Goal: Task Accomplishment & Management: Manage account settings

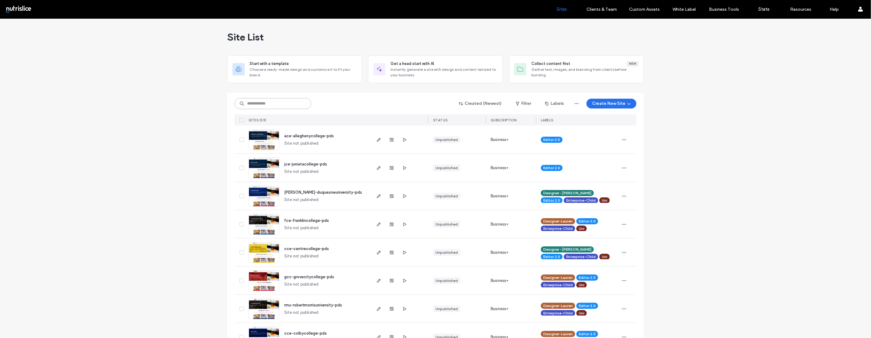
click at [267, 106] on input at bounding box center [272, 103] width 77 height 11
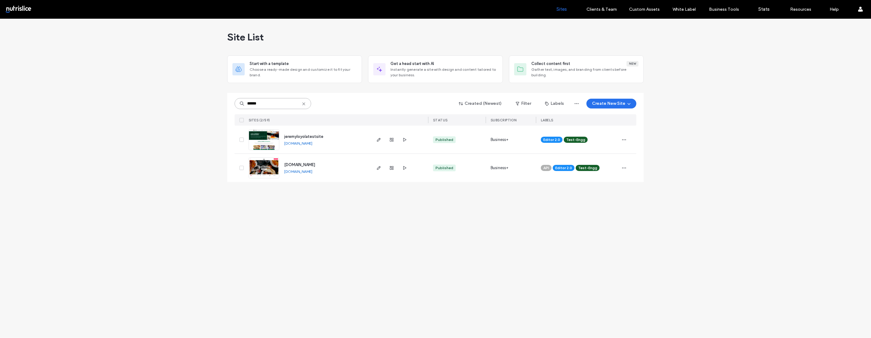
type input "******"
click at [272, 136] on img at bounding box center [264, 150] width 30 height 42
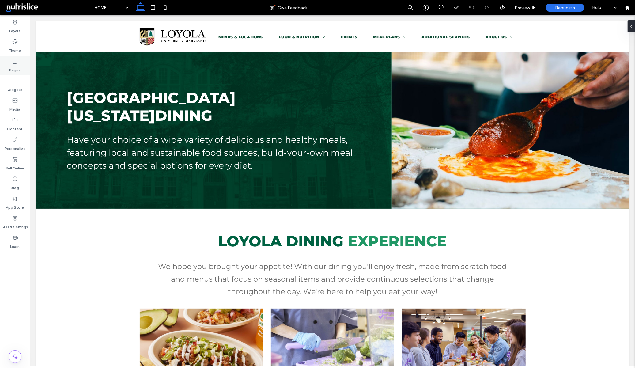
click at [18, 64] on label "Pages" at bounding box center [14, 68] width 11 height 9
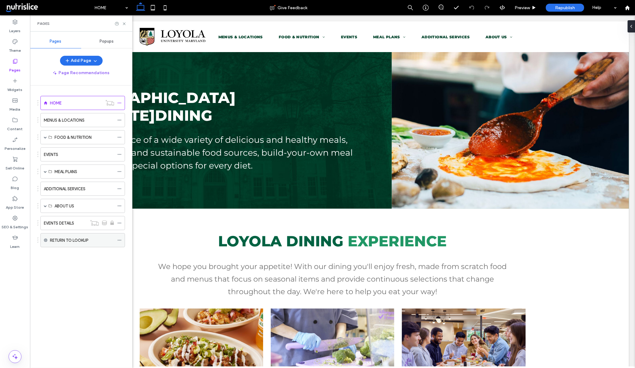
click at [118, 139] on icon at bounding box center [119, 240] width 4 height 4
click at [106, 139] on div "RETURN TO LOOKUP" at bounding box center [82, 240] width 64 height 6
click at [117, 139] on icon at bounding box center [119, 240] width 4 height 4
click at [86, 139] on div "RETURN TO LOOKUP" at bounding box center [82, 240] width 84 height 14
click at [110, 139] on div "RETURN TO LOOKUP" at bounding box center [82, 240] width 64 height 6
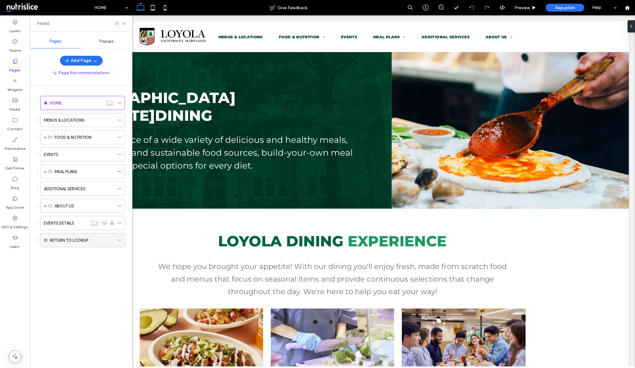
click at [119, 139] on icon at bounding box center [119, 240] width 4 height 4
click at [148, 139] on span "Edit External URL" at bounding box center [151, 265] width 34 height 5
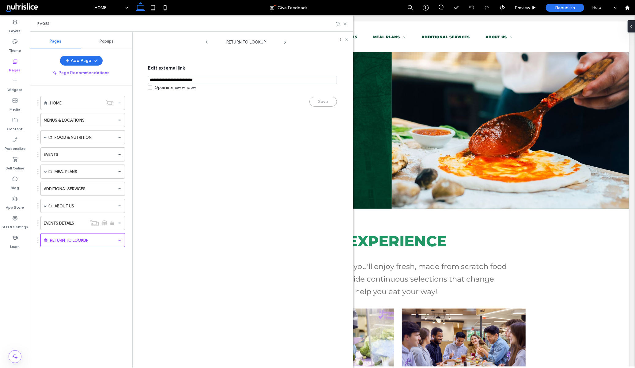
click at [216, 139] on div "RETURN TO LOOKUP Edit external link Open in a new window Save" at bounding box center [246, 201] width 214 height 333
click at [117, 139] on div "RETURN TO LOOKUP" at bounding box center [82, 240] width 84 height 14
click at [119, 139] on icon at bounding box center [119, 240] width 4 height 4
click at [219, 74] on span "Edit external link" at bounding box center [242, 68] width 189 height 16
click at [220, 79] on input "notEmpty,url" at bounding box center [242, 80] width 189 height 8
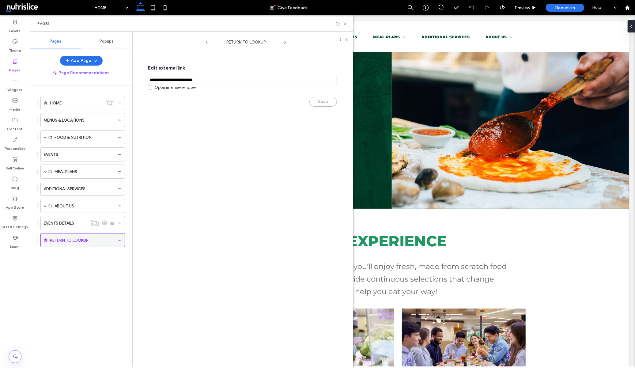
click at [120, 139] on icon at bounding box center [119, 240] width 4 height 4
click at [182, 139] on label "Delete" at bounding box center [164, 276] width 61 height 5
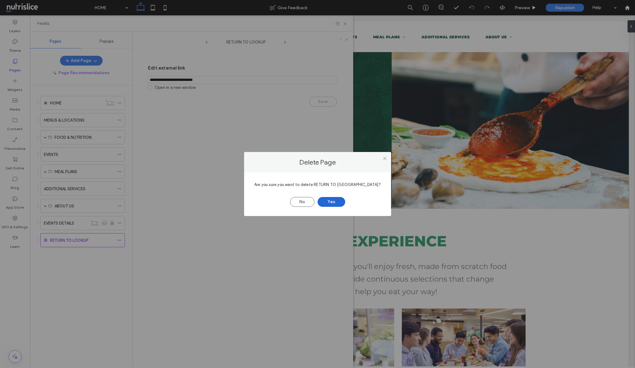
click at [331, 139] on button "Yes" at bounding box center [331, 202] width 28 height 10
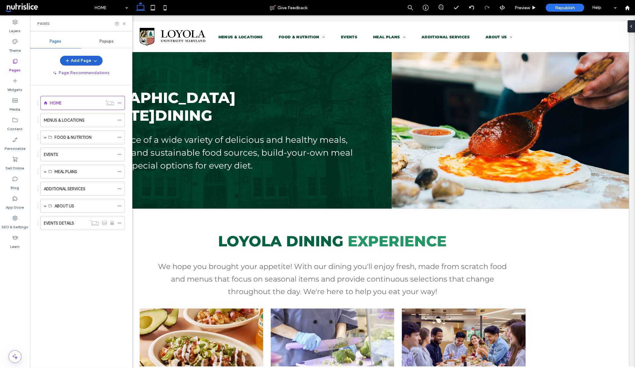
click at [67, 62] on icon "button" at bounding box center [67, 60] width 5 height 5
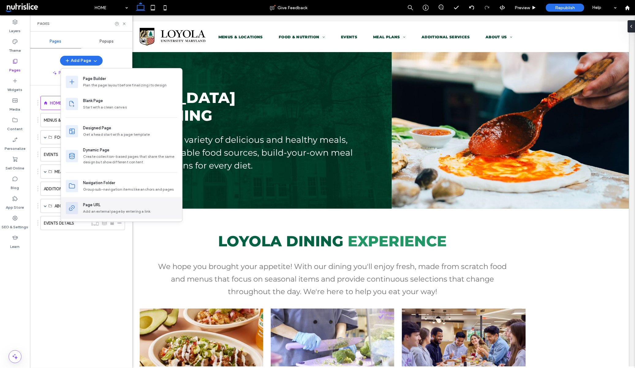
click at [123, 139] on div "Page URL" at bounding box center [130, 205] width 94 height 6
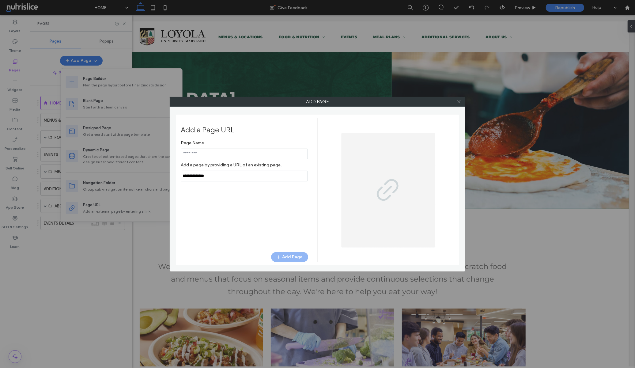
click at [204, 139] on input "notEmpty" at bounding box center [244, 153] width 127 height 11
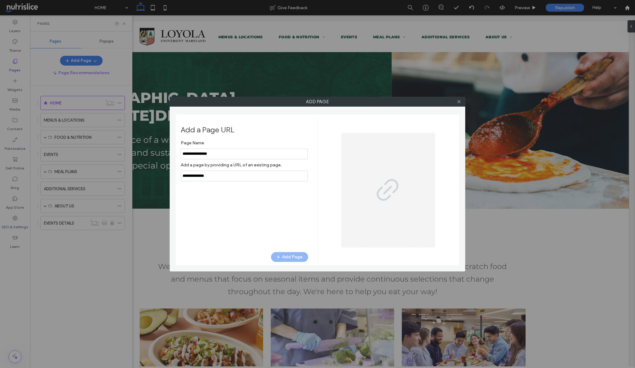
type input "**********"
click at [229, 139] on input "notEmpty,url" at bounding box center [244, 176] width 127 height 11
paste input "**********"
type input "**********"
click at [424, 102] on icon at bounding box center [458, 101] width 5 height 5
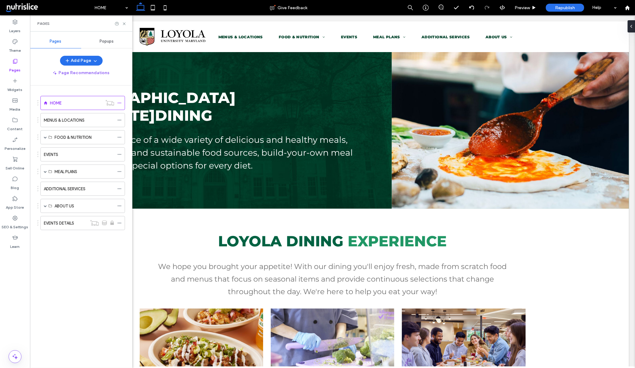
click at [92, 139] on div "HOME MENUS & LOCATIONS FOOD & NUTRITION ALLERGEN INFO CULTURAL OFFERINGS NUTRIT…" at bounding box center [84, 224] width 95 height 279
click at [18, 139] on label "SEO & Settings" at bounding box center [15, 225] width 27 height 9
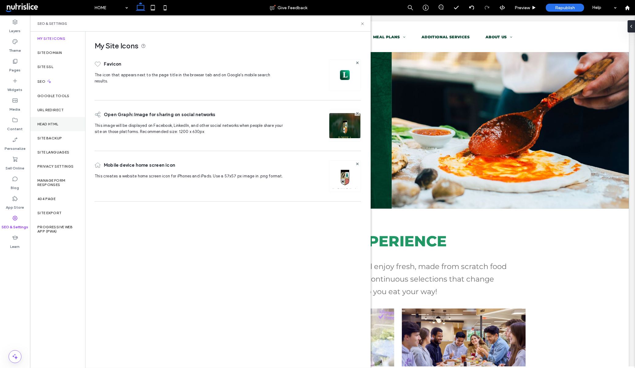
click at [58, 122] on label "Head HTML" at bounding box center [47, 124] width 21 height 4
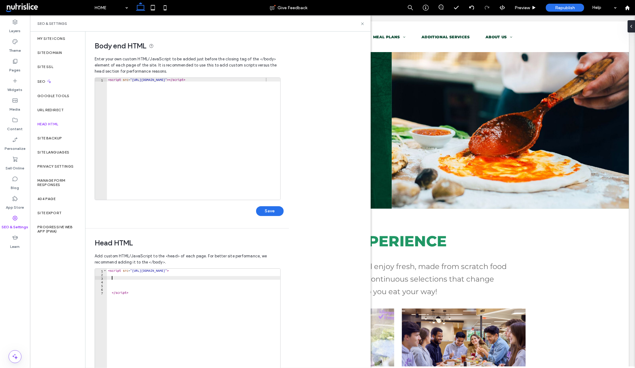
click at [196, 139] on div "< script src = "https://menus-static.nutrislice.com/embedded-menus/iframe-resiz…" at bounding box center [193, 332] width 173 height 129
click at [189, 139] on div "< script src = "https://menus-static.nutrislice.com/embedded-menus/iframe-resiz…" at bounding box center [193, 332] width 173 height 129
click at [236, 139] on div "< script src = "https://menus-static.nutrislice.com/embedded-menus/iframe-resiz…" at bounding box center [193, 332] width 173 height 129
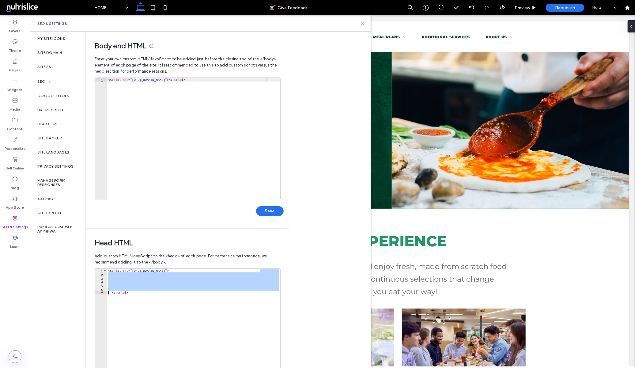
scroll to position [0, 1]
type textarea "*********"
type textarea "**********"
click at [197, 139] on div "< script src = "https://menus-static.nutrislice.com/js/engage/ns-engage.min.js"…" at bounding box center [193, 140] width 173 height 124
type textarea "*********"
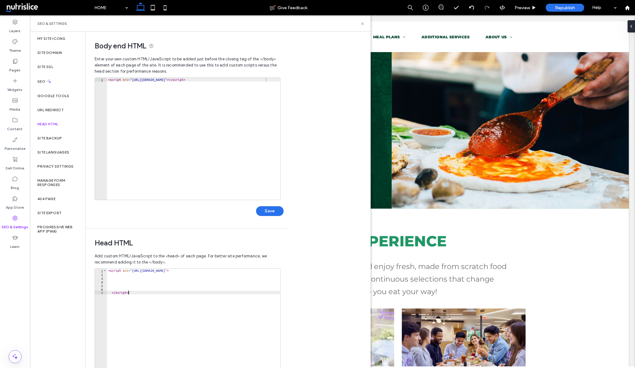
click at [253, 139] on div "< script src = "https://menus-static.nutrislice.com/embedded-menus/iframe-resiz…" at bounding box center [193, 330] width 173 height 124
click at [228, 87] on div "< script src = "https://menus-static.nutrislice.com/js/engage/ns-engage.min.js"…" at bounding box center [193, 142] width 173 height 129
click at [16, 139] on icon at bounding box center [15, 218] width 6 height 6
click at [14, 139] on label "App Store" at bounding box center [15, 205] width 18 height 9
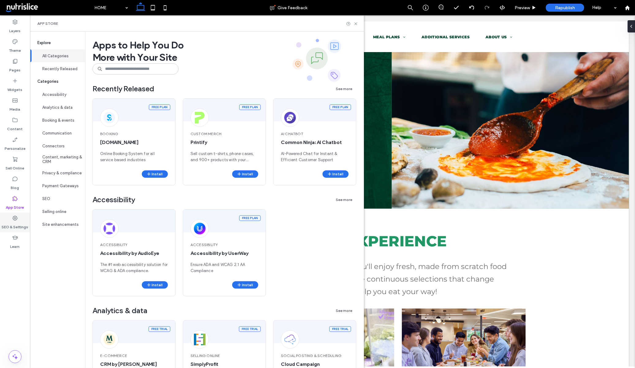
click at [16, 139] on icon at bounding box center [15, 218] width 6 height 6
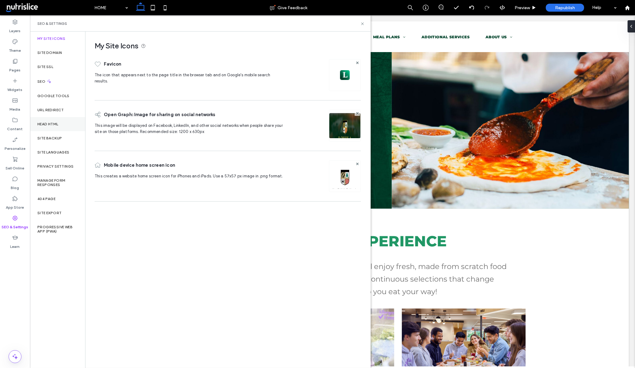
click at [48, 122] on label "Head HTML" at bounding box center [47, 124] width 21 height 4
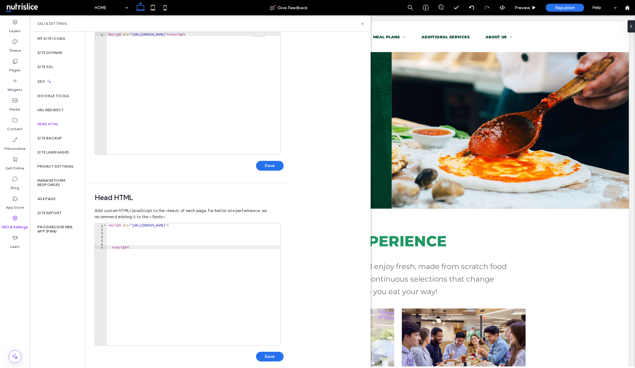
scroll to position [51, 0]
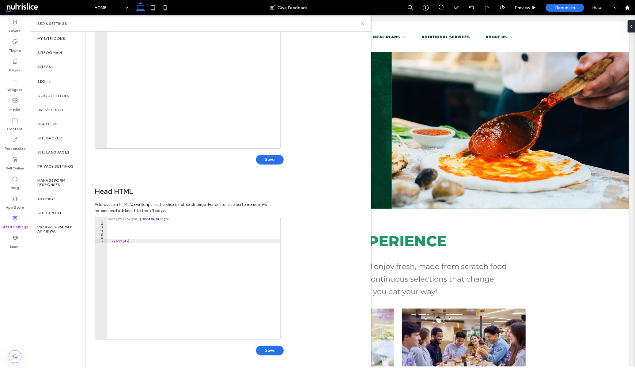
click at [362, 139] on div "Body end HTML Enter your own custom HTML/​JavaScript to be added just before th…" at bounding box center [227, 200] width 285 height 336
click at [17, 139] on use at bounding box center [15, 218] width 5 height 5
click at [17, 27] on label "Layers" at bounding box center [14, 29] width 11 height 9
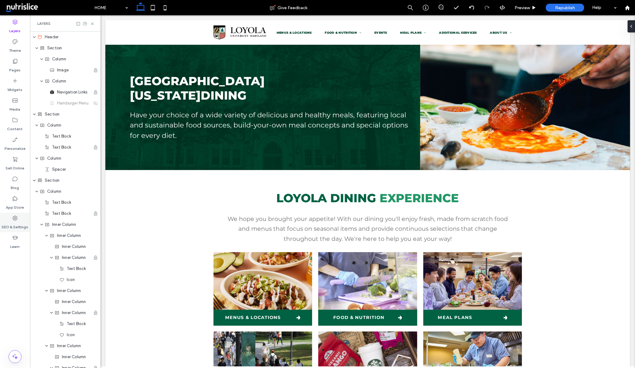
click at [16, 139] on use at bounding box center [15, 218] width 5 height 5
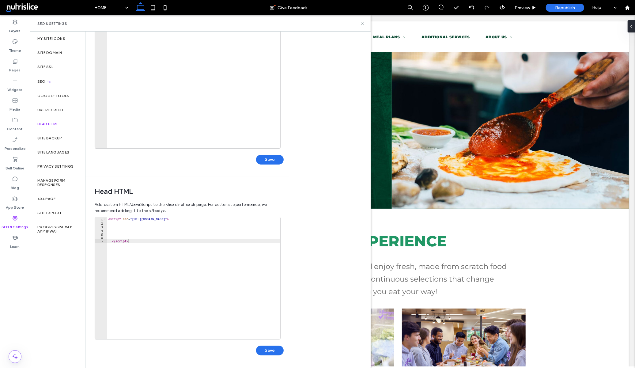
click at [53, 123] on label "Head HTML" at bounding box center [47, 124] width 21 height 4
type textarea "*********"
click at [212, 139] on div "< script src = "https://menus-static.nutrislice.com/embedded-menus/iframe-resiz…" at bounding box center [193, 281] width 173 height 129
click at [263, 139] on div "< script src = "https://menus-static.nutrislice.com/embedded-menus/iframe-resiz…" at bounding box center [193, 281] width 173 height 129
click at [233, 139] on div "< script src = "https://menus-static.nutrislice.com/embedded-menus/iframe-resiz…" at bounding box center [193, 281] width 173 height 129
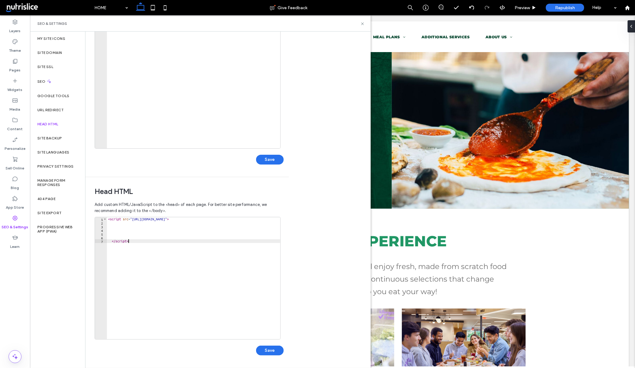
type textarea "*********"
click at [234, 139] on div "< script src = "https://menus-static.nutrislice.com/embedded-menus/iframe-resiz…" at bounding box center [193, 281] width 173 height 129
click at [268, 139] on div "< script src = "https://menus-static.nutrislice.com/embedded-menus/iframe-resiz…" at bounding box center [193, 281] width 173 height 129
type textarea "**********"
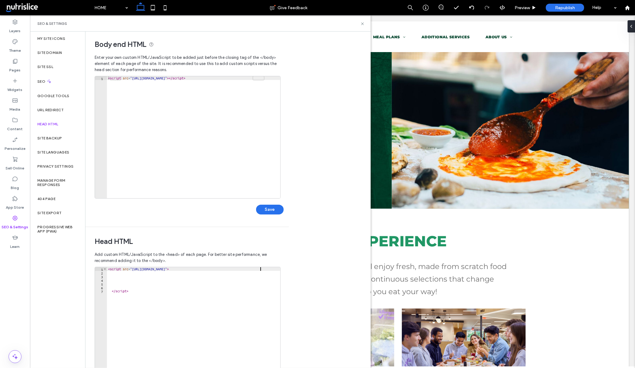
scroll to position [0, 0]
type textarea "**********"
click at [269, 80] on div "< script src = "https://menus-static.nutrislice.com/js/engage/ns-engage.min.js"…" at bounding box center [193, 142] width 173 height 129
click at [109, 80] on div "< script src = "https://menus-static.nutrislice.com/js/engage/ns-engage.min.js"…" at bounding box center [193, 142] width 173 height 129
click at [271, 81] on div "< script src = "https://menus-static.nutrislice.com/js/engage/ns-engage.min.js"…" at bounding box center [193, 142] width 173 height 129
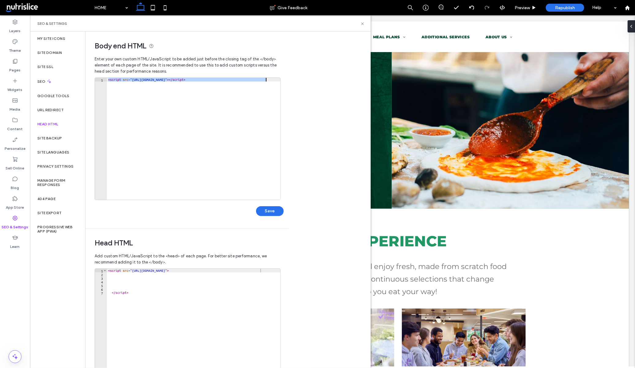
click at [258, 81] on div "< script src = "https://menus-static.nutrislice.com/js/engage/ns-engage.min.js"…" at bounding box center [193, 139] width 173 height 122
click at [267, 80] on div "< script src = "https://menus-static.nutrislice.com/js/engage/ns-engage.min.js"…" at bounding box center [193, 142] width 173 height 129
click at [225, 79] on div "< script src = "https://menus-static.nutrislice.com/js/engage/ns-engage.min.js"…" at bounding box center [193, 142] width 173 height 129
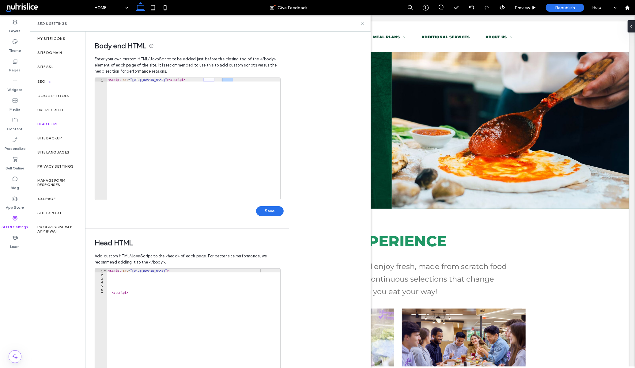
click at [271, 80] on div "< script src = "https://menus-static.nutrislice.com/js/engage/ns-engage.min.js"…" at bounding box center [193, 142] width 173 height 129
click at [16, 65] on label "Pages" at bounding box center [14, 68] width 11 height 9
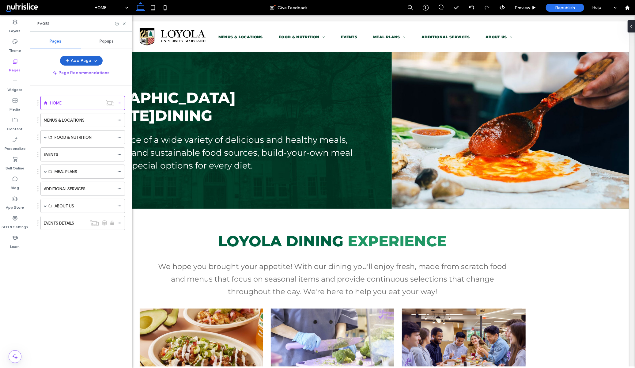
click at [72, 61] on button "Add Page" at bounding box center [81, 61] width 43 height 10
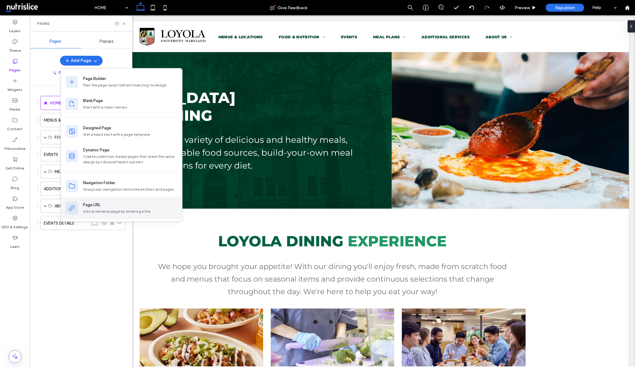
click at [141, 139] on div "Page URL" at bounding box center [130, 205] width 94 height 6
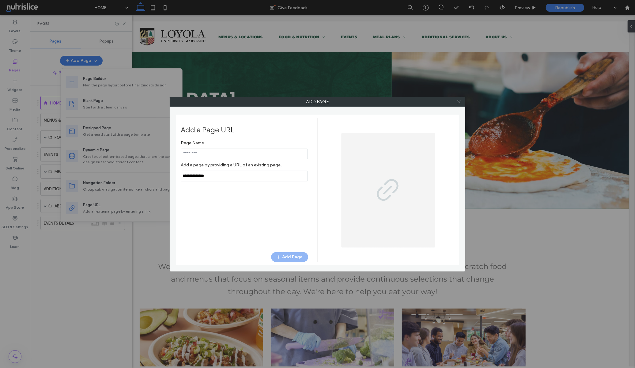
click at [210, 139] on input "notEmpty" at bounding box center [244, 153] width 127 height 11
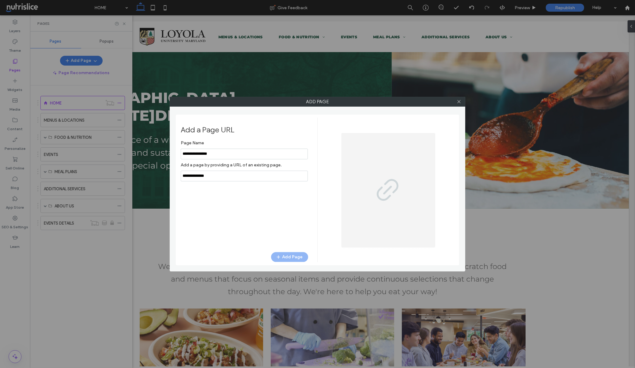
type input "**********"
click at [223, 139] on input "notEmpty,url" at bounding box center [244, 176] width 127 height 11
click at [219, 139] on input "notEmpty,url" at bounding box center [244, 176] width 127 height 11
type input "***"
click at [242, 139] on input "notEmpty,url" at bounding box center [244, 176] width 127 height 11
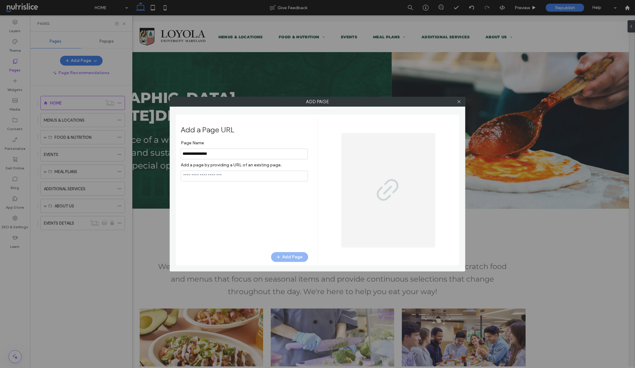
paste input "**********"
type input "**********"
click at [292, 139] on button "Add Page" at bounding box center [289, 257] width 37 height 10
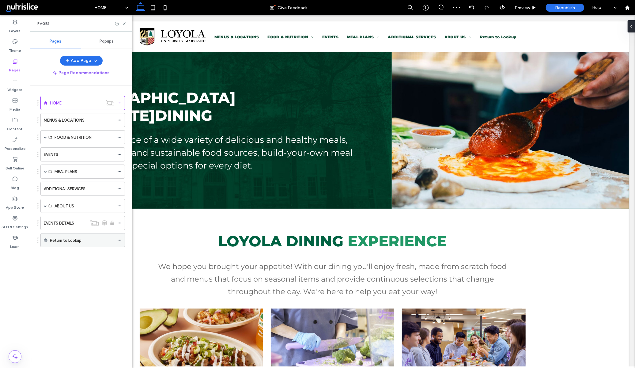
click at [118, 139] on icon at bounding box center [119, 240] width 4 height 4
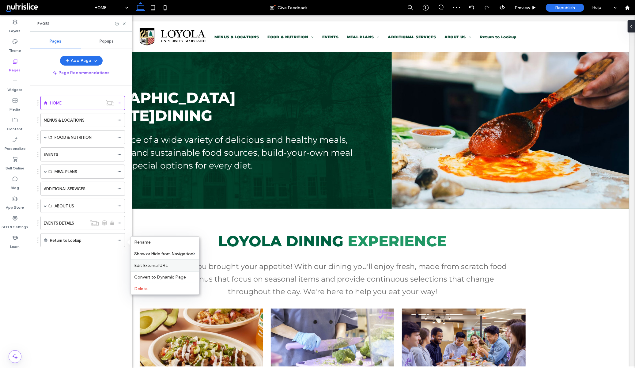
click at [170, 139] on label "Edit External URL" at bounding box center [164, 265] width 61 height 5
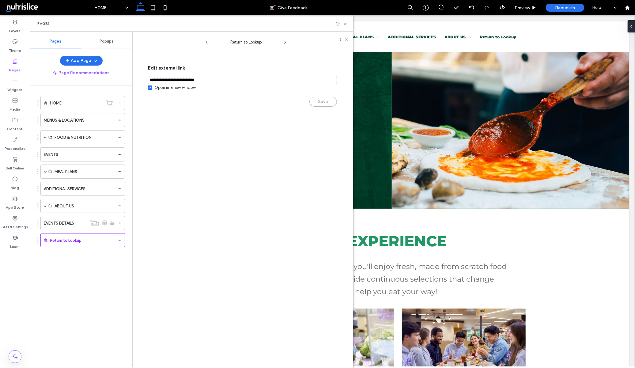
click at [149, 88] on icon at bounding box center [150, 88] width 2 height 2
click at [312, 101] on button "Save" at bounding box center [323, 102] width 28 height 10
click at [313, 103] on button "Saved" at bounding box center [323, 102] width 28 height 10
click at [345, 21] on icon at bounding box center [345, 23] width 5 height 5
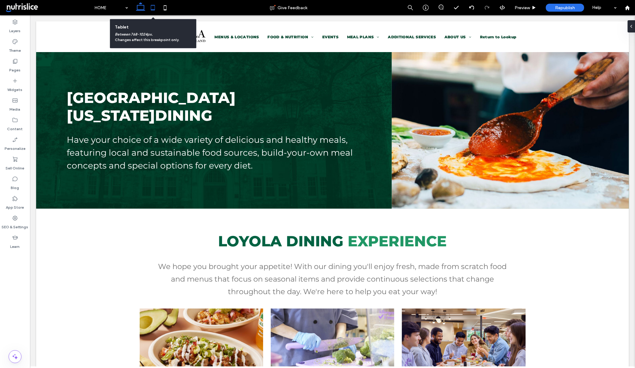
click at [153, 9] on use at bounding box center [153, 7] width 4 height 5
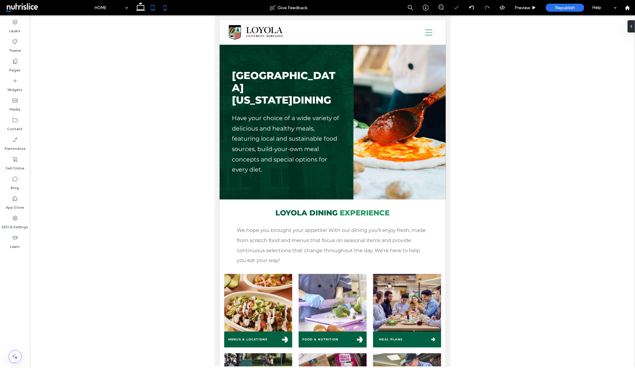
click at [164, 9] on icon at bounding box center [165, 8] width 12 height 12
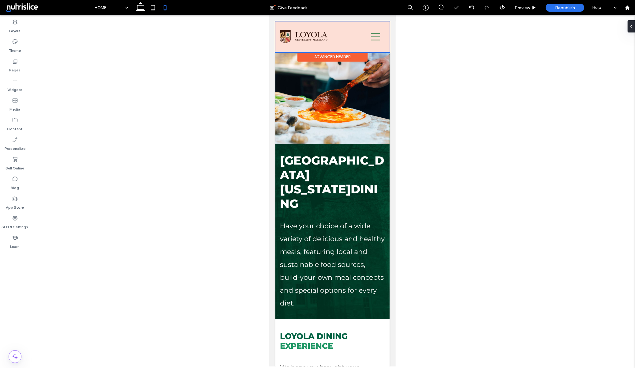
click at [369, 36] on div at bounding box center [332, 36] width 114 height 31
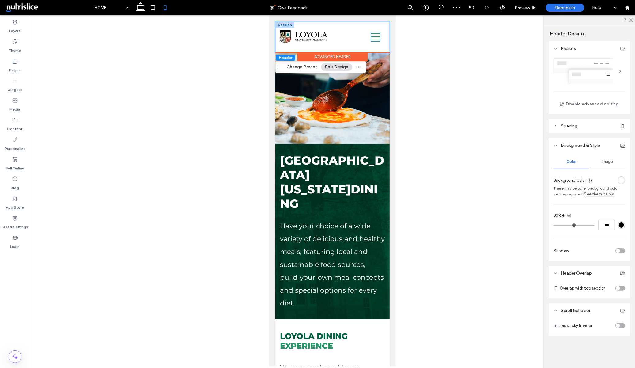
click at [370, 37] on icon at bounding box center [374, 36] width 9 height 9
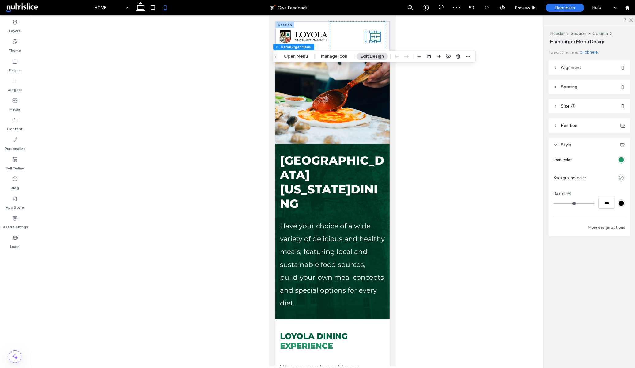
click at [371, 37] on icon at bounding box center [374, 36] width 9 height 9
click at [404, 32] on div at bounding box center [332, 190] width 605 height 351
click at [123, 115] on div at bounding box center [332, 190] width 605 height 351
click at [14, 63] on icon at bounding box center [15, 61] width 6 height 6
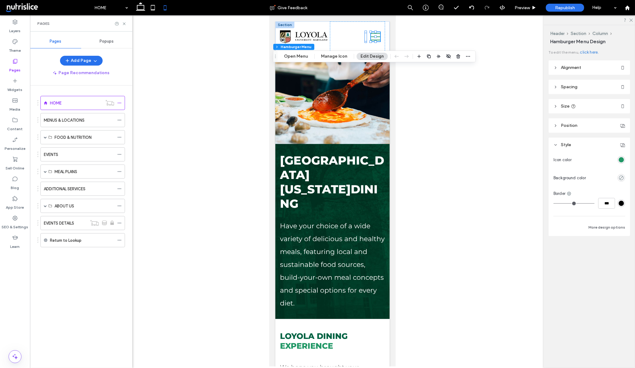
click at [14, 62] on use at bounding box center [15, 61] width 4 height 5
click at [119, 139] on icon at bounding box center [119, 240] width 4 height 4
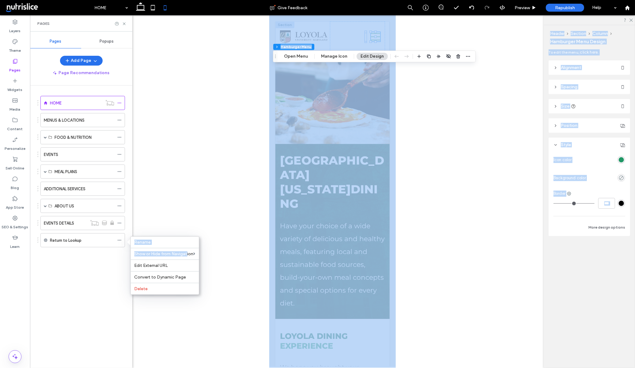
drag, startPoint x: 195, startPoint y: 256, endPoint x: 207, endPoint y: 246, distance: 15.4
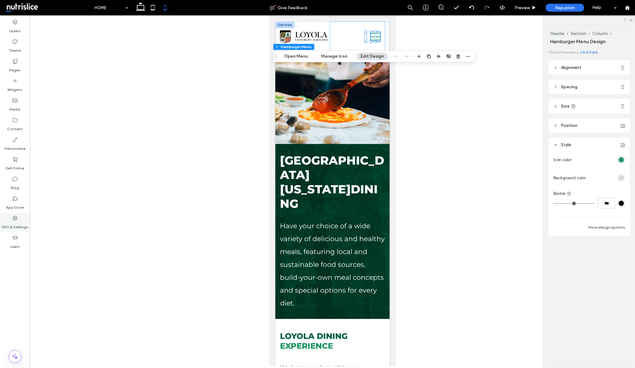
click at [19, 139] on label "SEO & Settings" at bounding box center [15, 225] width 27 height 9
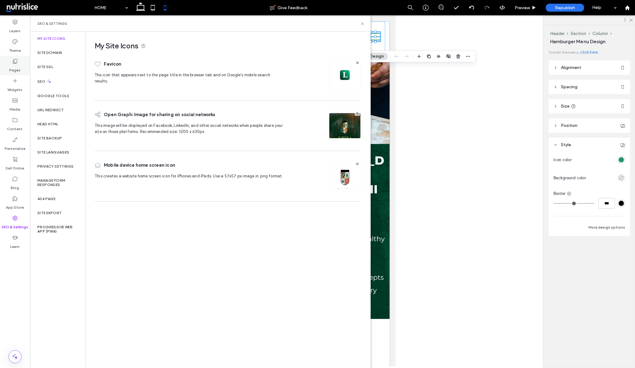
click at [15, 69] on label "Pages" at bounding box center [14, 68] width 11 height 9
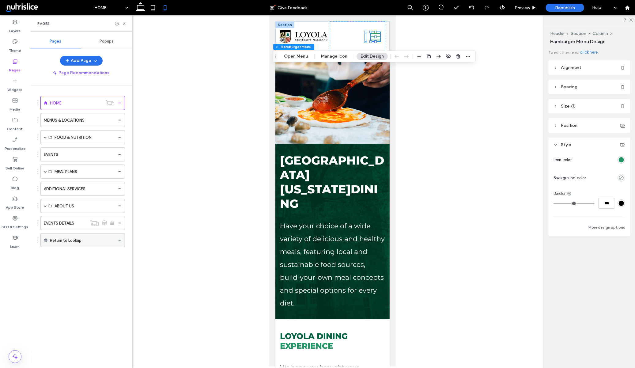
click at [121, 139] on icon at bounding box center [119, 240] width 4 height 4
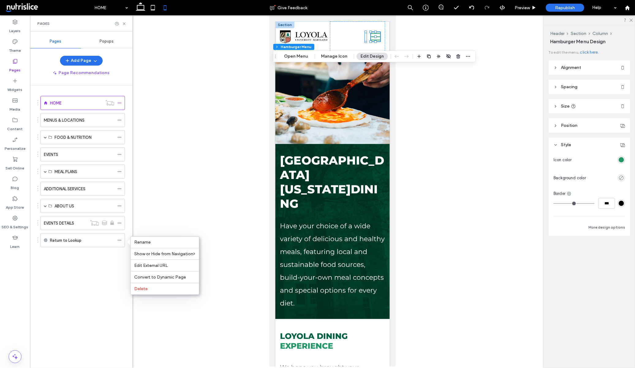
click at [219, 139] on div at bounding box center [332, 190] width 605 height 351
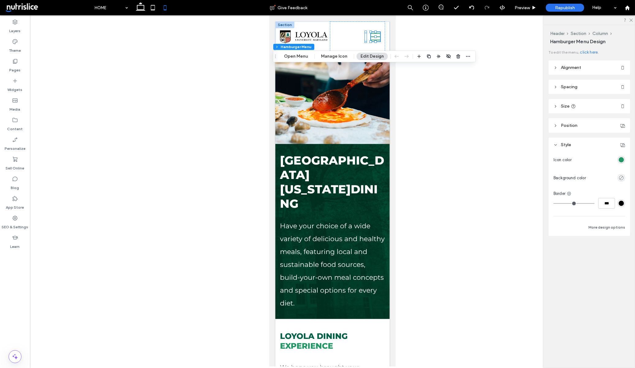
click at [184, 63] on div at bounding box center [332, 190] width 605 height 351
click at [10, 73] on div "Pages" at bounding box center [15, 66] width 30 height 20
